Goal: Navigation & Orientation: Find specific page/section

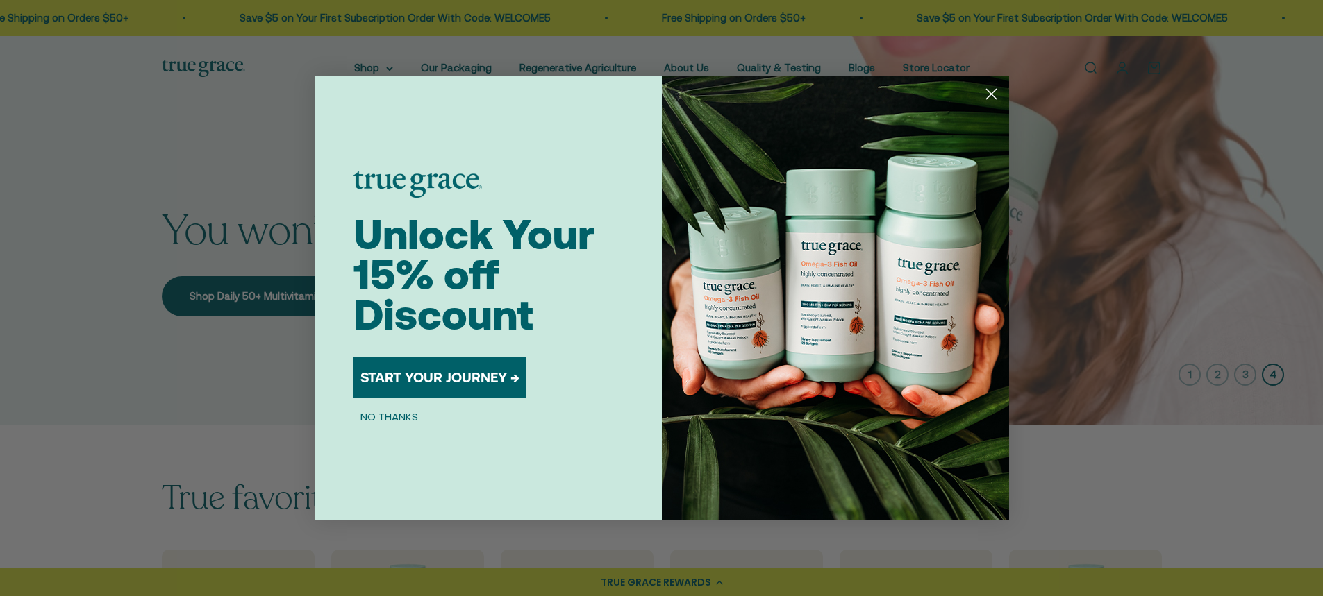
click at [981, 93] on circle "Close dialog" at bounding box center [990, 93] width 23 height 23
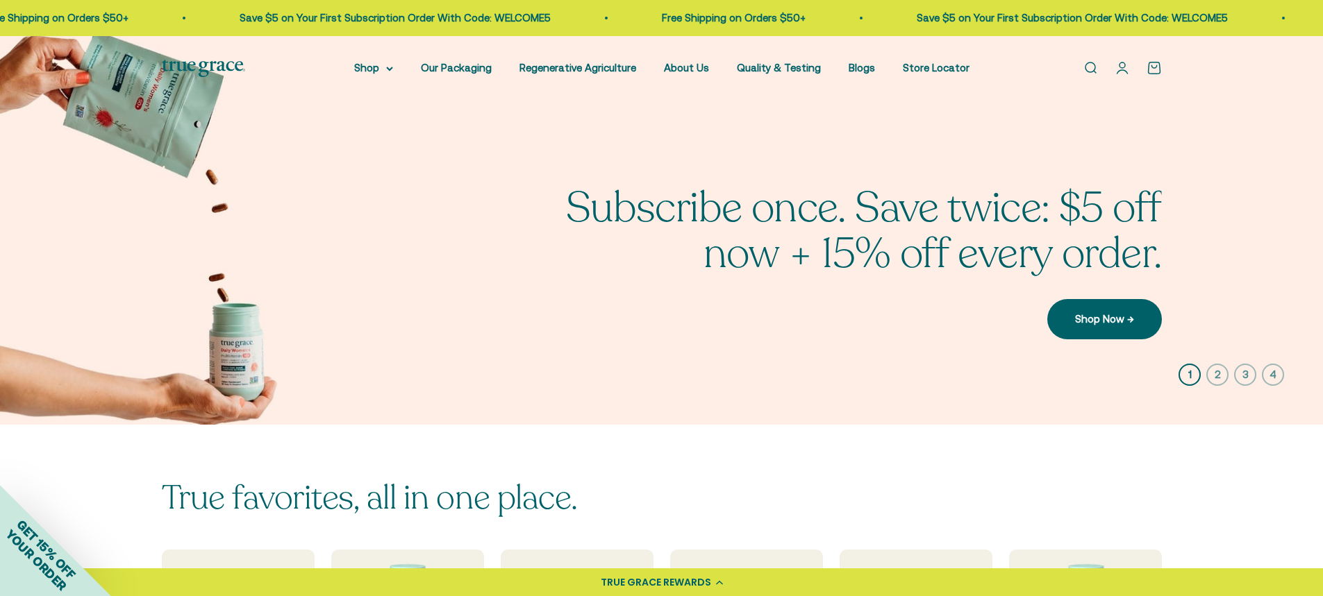
click at [1210, 381] on icon "button" at bounding box center [1217, 375] width 22 height 22
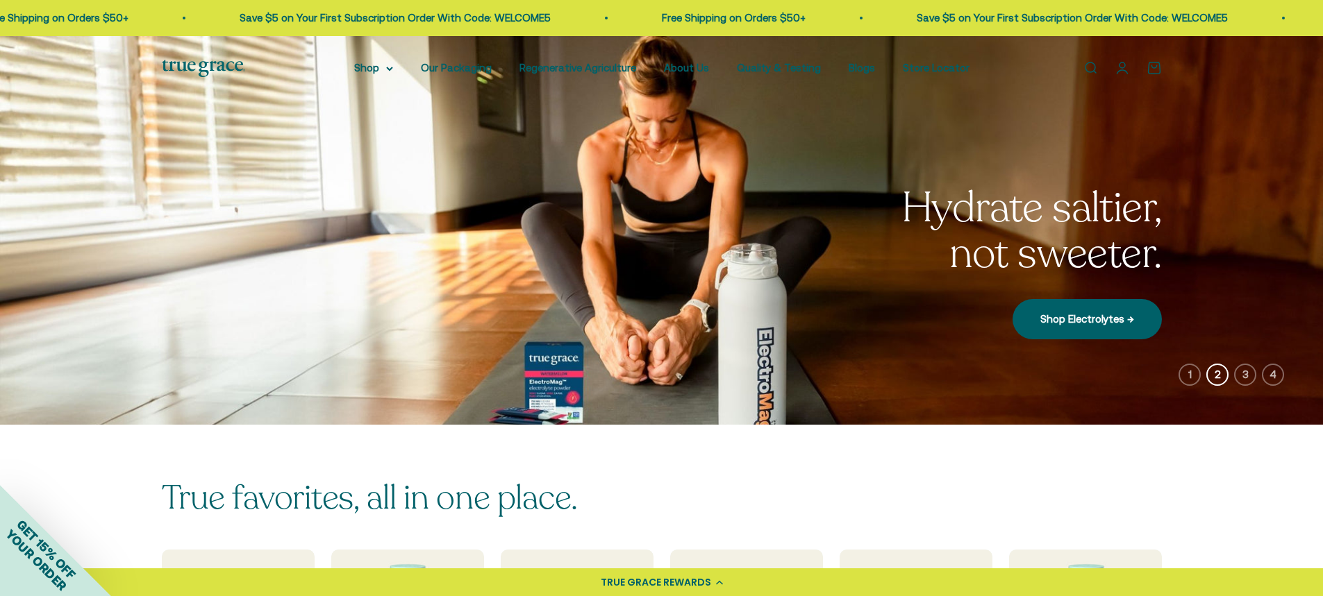
click at [1239, 376] on icon "button" at bounding box center [1245, 375] width 22 height 22
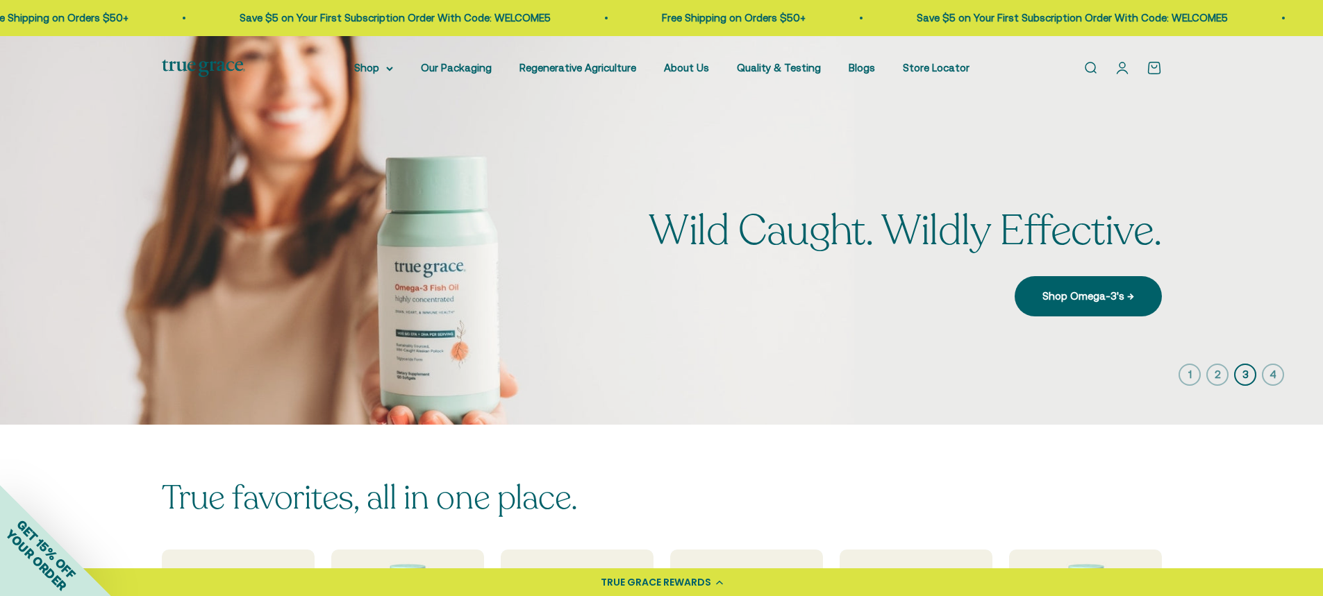
click at [1276, 371] on icon "button" at bounding box center [1272, 375] width 22 height 22
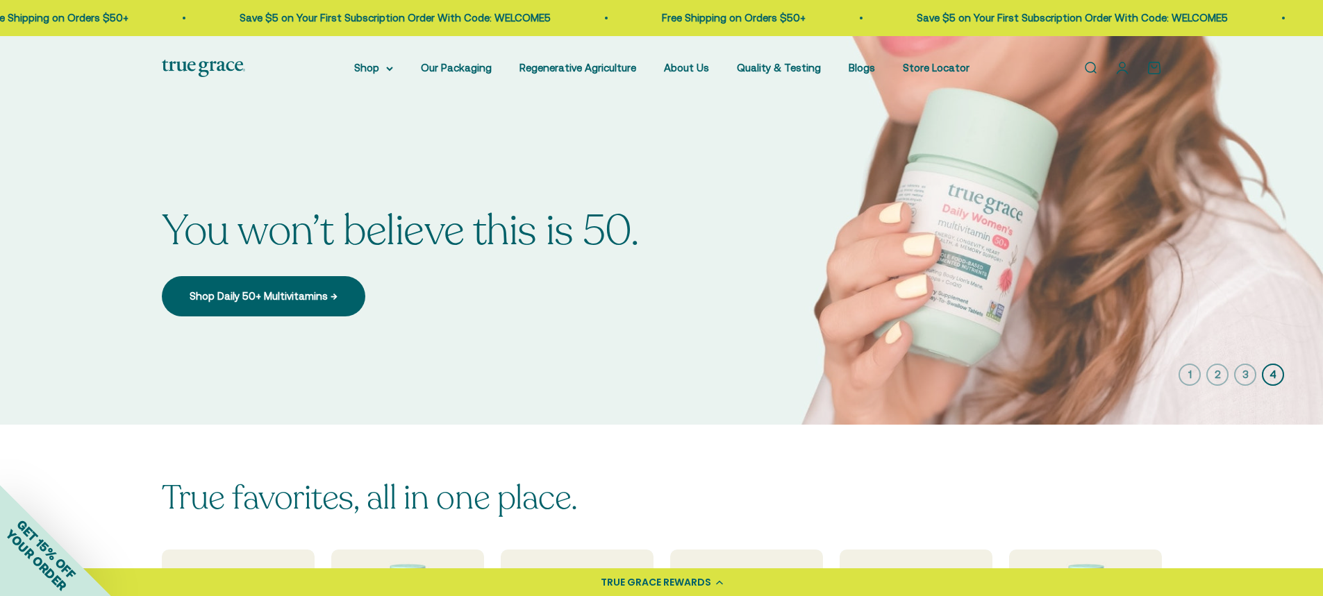
click at [1189, 375] on icon "button" at bounding box center [1189, 375] width 22 height 22
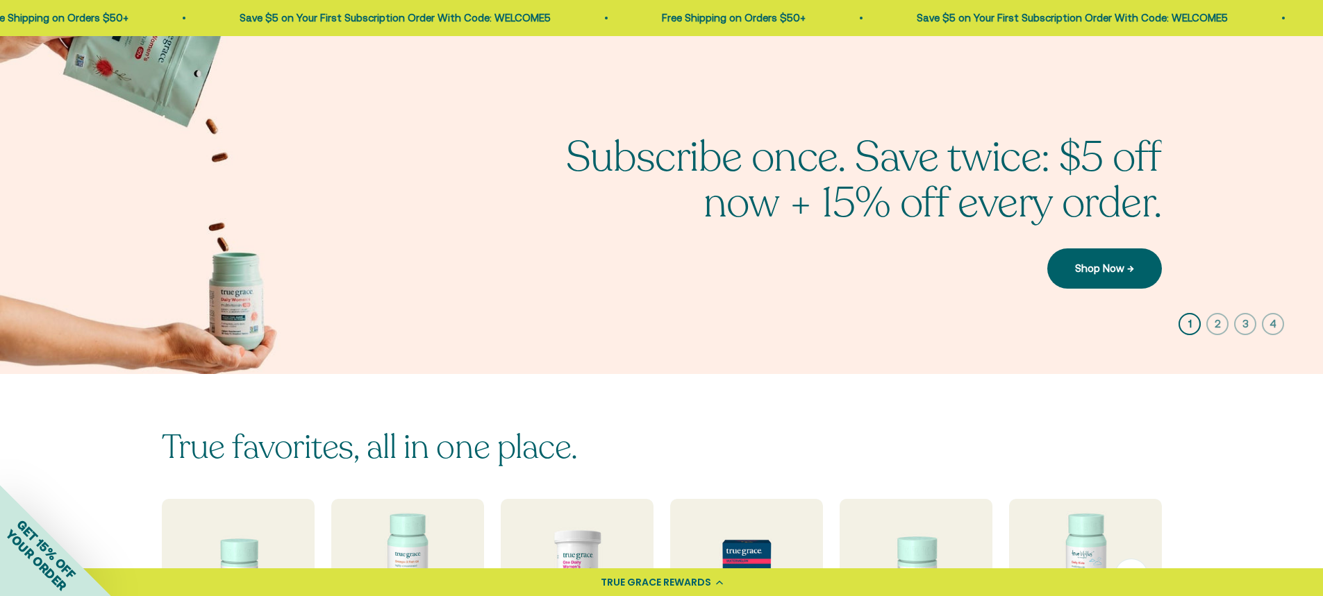
scroll to position [278, 0]
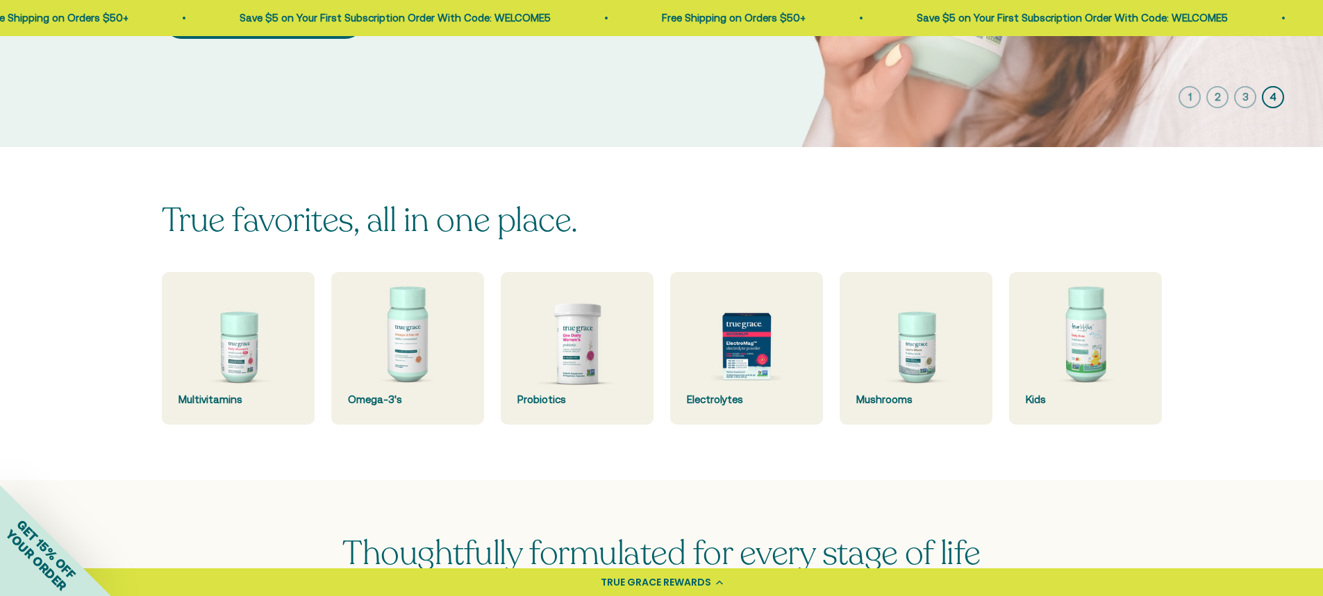
click at [282, 463] on div "True favorites, all in one place. Multivitamins Omega-3's Probiotics Electrolyt…" at bounding box center [661, 314] width 1323 height 334
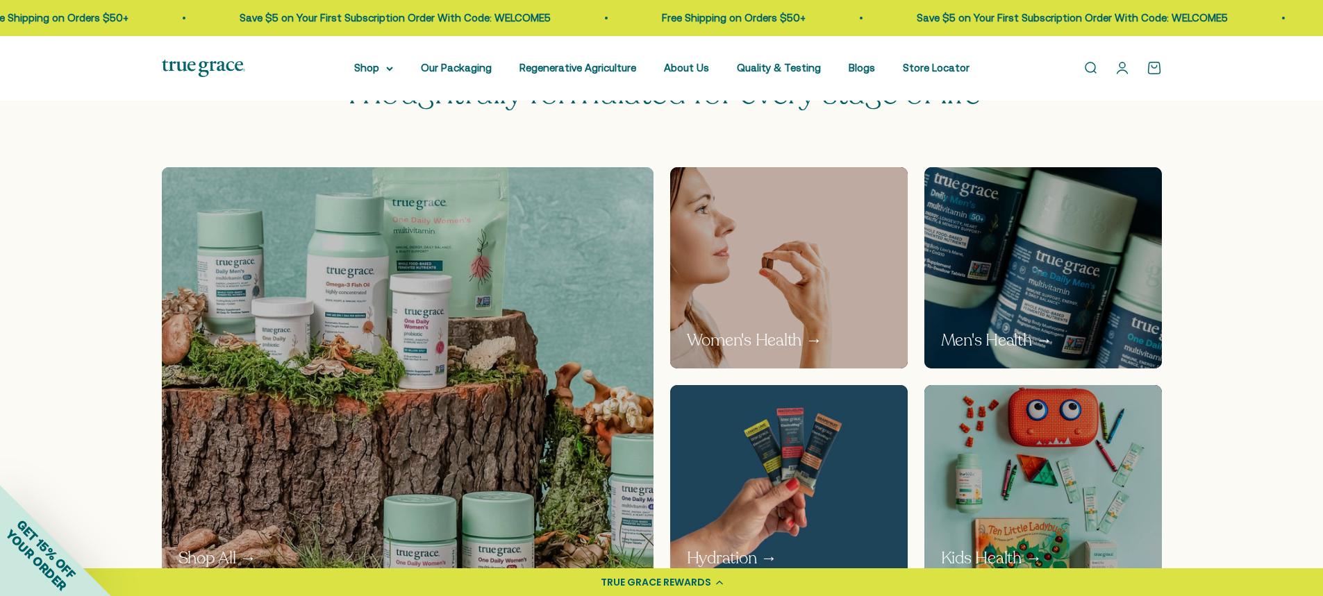
scroll to position [764, 0]
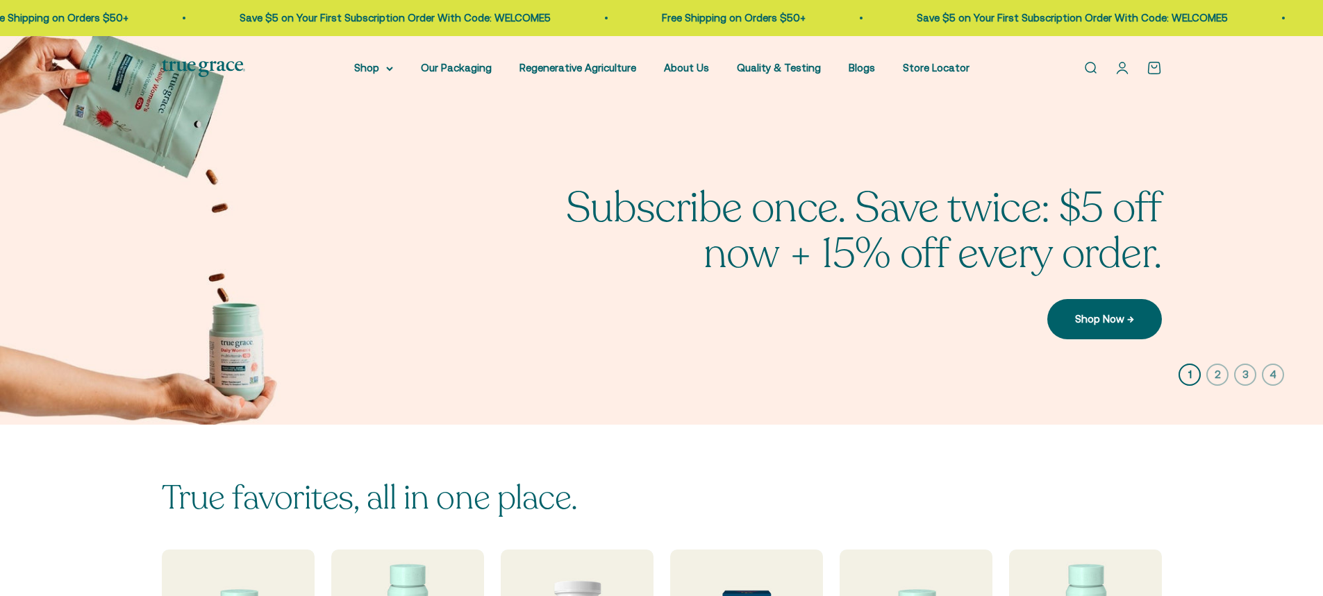
click at [916, 65] on link "Store Locator" at bounding box center [936, 68] width 67 height 12
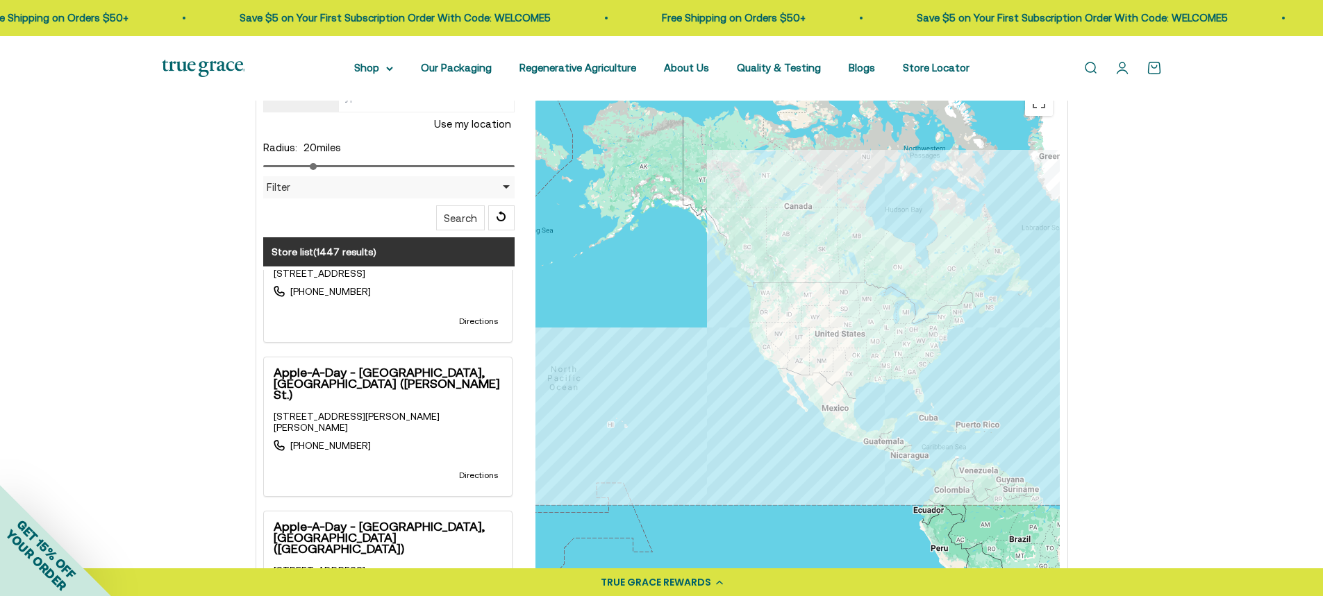
scroll to position [3402, 0]
